Goal: Task Accomplishment & Management: Manage account settings

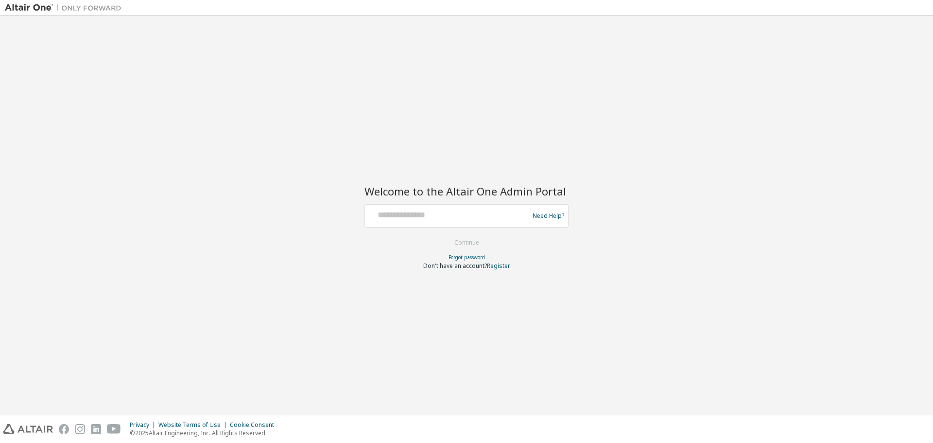
click at [382, 220] on div at bounding box center [448, 216] width 159 height 18
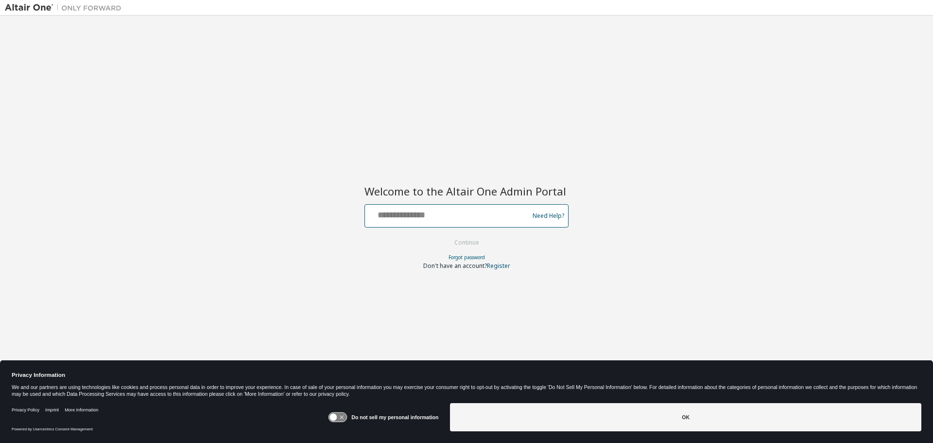
click at [427, 215] on input "text" at bounding box center [448, 214] width 159 height 14
type input "**********"
click at [444, 235] on button "Continue" at bounding box center [466, 242] width 45 height 15
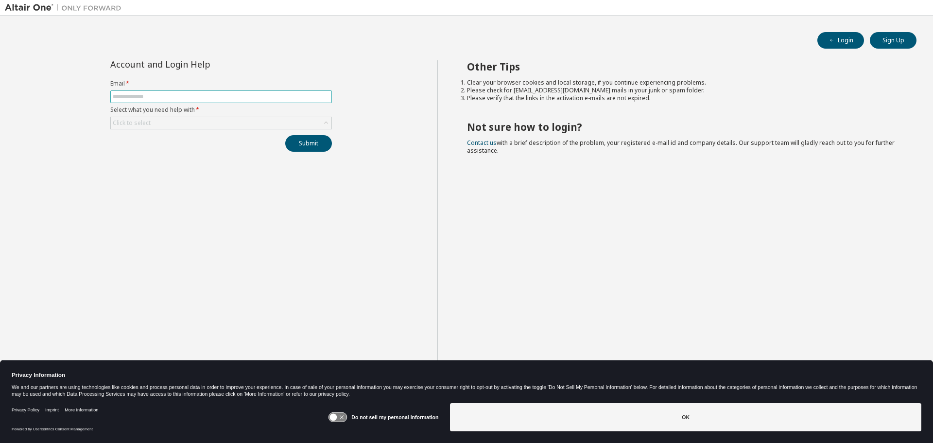
click at [130, 101] on span at bounding box center [221, 96] width 222 height 13
click at [130, 98] on input "text" at bounding box center [221, 97] width 217 height 8
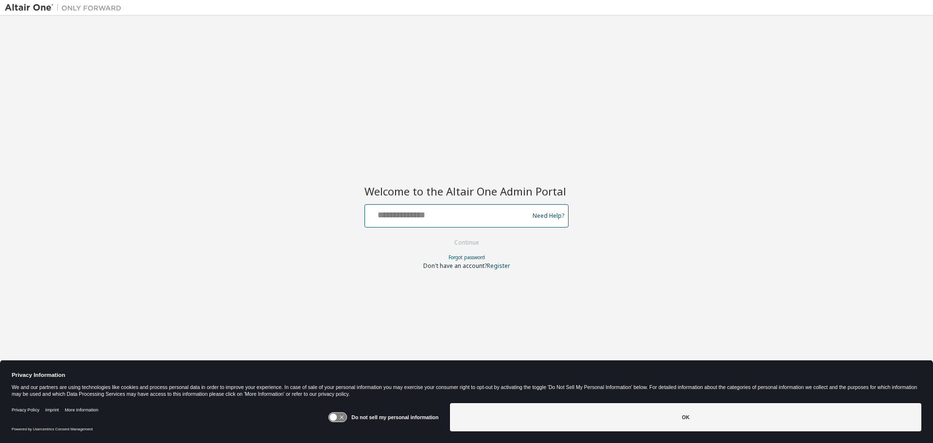
click at [417, 219] on input "text" at bounding box center [448, 214] width 159 height 14
type input "**********"
click at [460, 243] on button "Continue" at bounding box center [466, 242] width 45 height 15
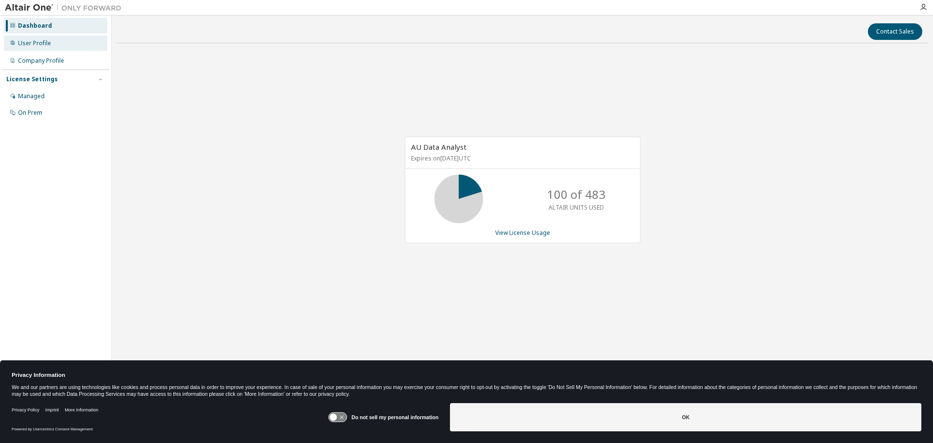
click at [28, 38] on div "User Profile" at bounding box center [56, 43] width 104 height 16
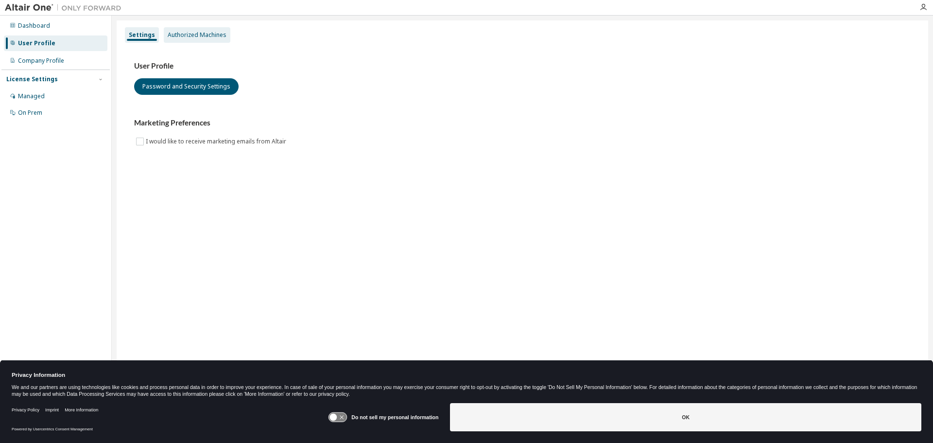
click at [179, 37] on div "Authorized Machines" at bounding box center [197, 35] width 59 height 8
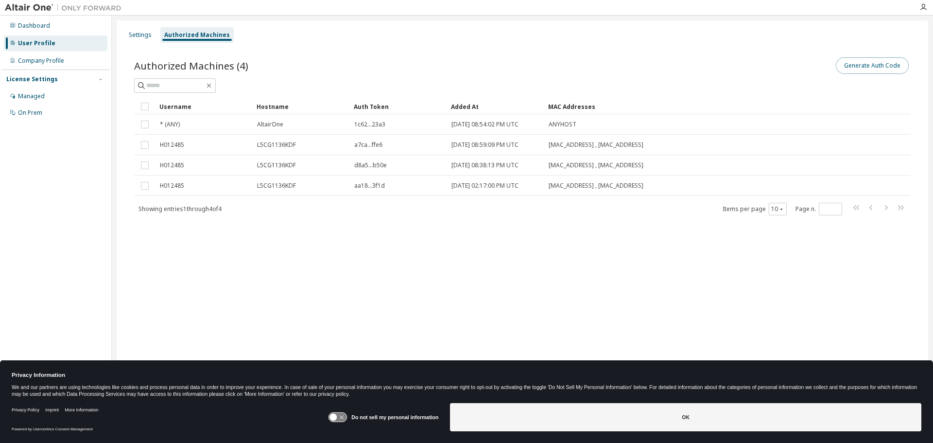
click at [863, 64] on button "Generate Auth Code" at bounding box center [872, 65] width 73 height 17
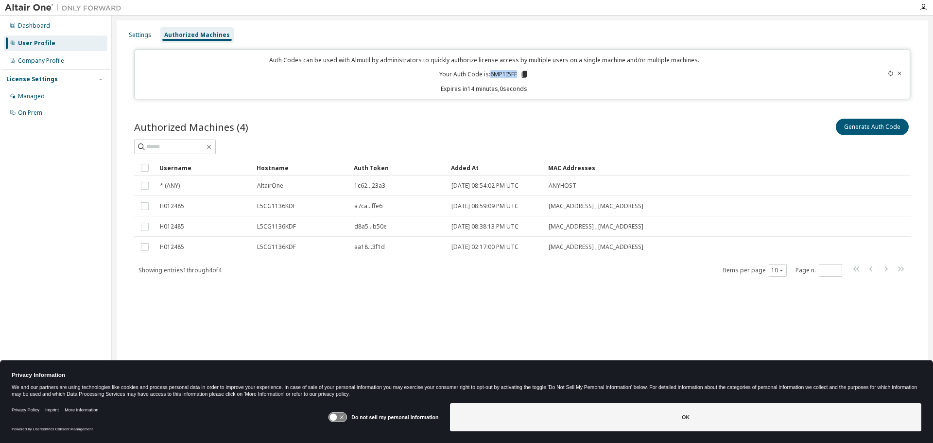
drag, startPoint x: 490, startPoint y: 74, endPoint x: 519, endPoint y: 72, distance: 28.7
click at [519, 72] on p "Your Auth Code is: 6MP1I5FF" at bounding box center [483, 74] width 89 height 9
copy p "6MP1I5FF"
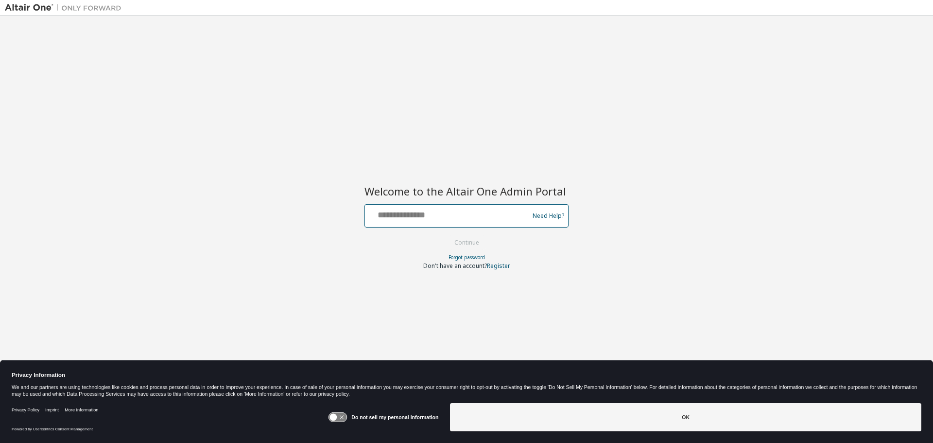
click at [396, 219] on input "text" at bounding box center [448, 214] width 159 height 14
type input "**********"
click at [444, 235] on button "Continue" at bounding box center [466, 242] width 45 height 15
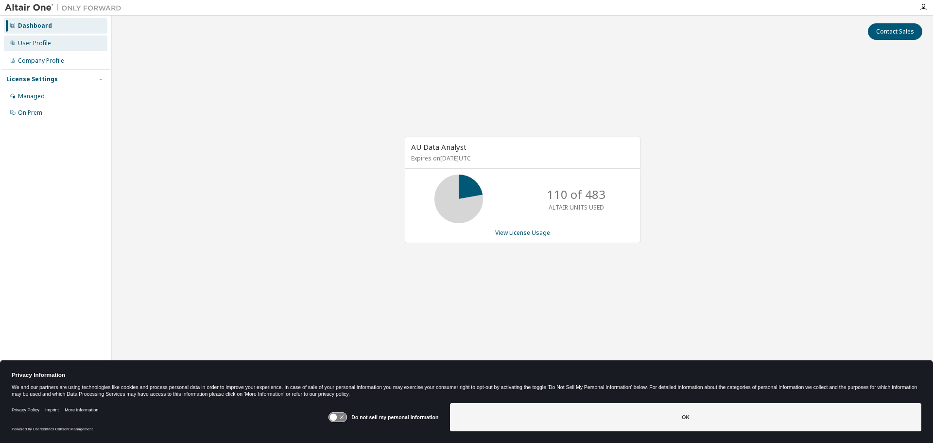
click at [46, 49] on div "User Profile" at bounding box center [56, 43] width 104 height 16
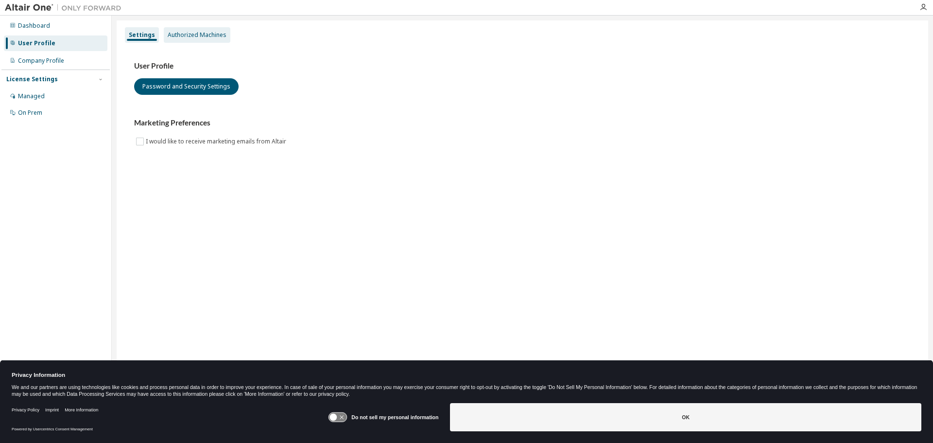
click at [190, 34] on div "Authorized Machines" at bounding box center [197, 35] width 59 height 8
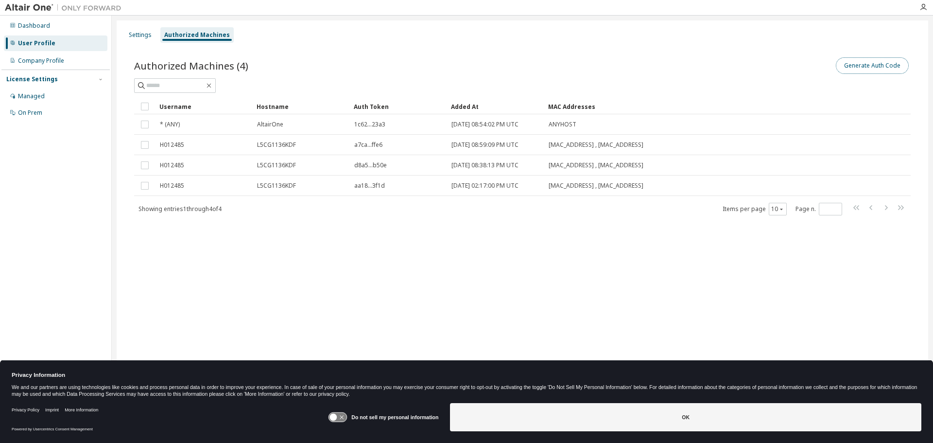
click at [858, 63] on button "Generate Auth Code" at bounding box center [872, 65] width 73 height 17
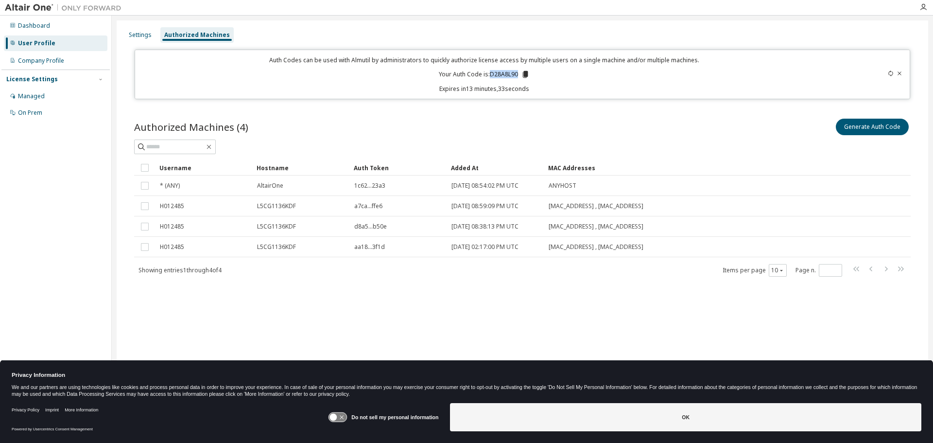
drag, startPoint x: 490, startPoint y: 75, endPoint x: 518, endPoint y: 74, distance: 27.7
click at [518, 74] on p "Your Auth Code is: D28A8L90" at bounding box center [484, 74] width 91 height 9
copy p "D28A8L90"
